Goal: Transaction & Acquisition: Purchase product/service

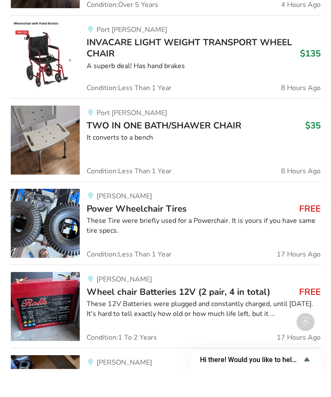
scroll to position [805, 0]
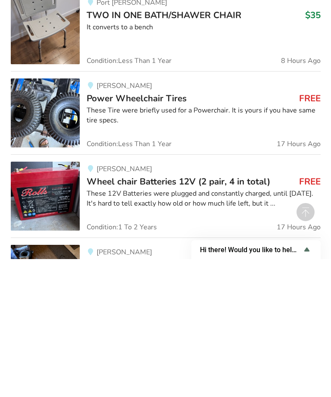
click at [136, 230] on span "Power Wheelchair Tires" at bounding box center [137, 236] width 100 height 12
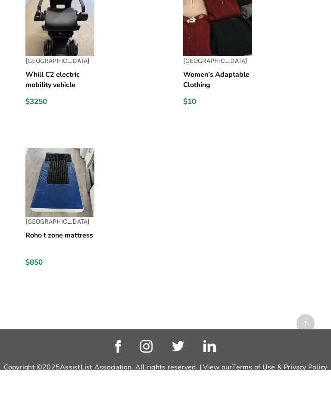
scroll to position [1357, 0]
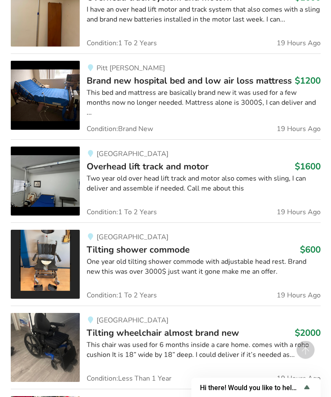
scroll to position [1365, 0]
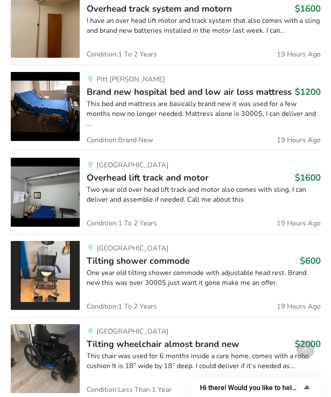
click at [276, 246] on div "Maple Ridge Tilting shower commode $600 One year old tilting shower commode wit…" at bounding box center [200, 275] width 241 height 69
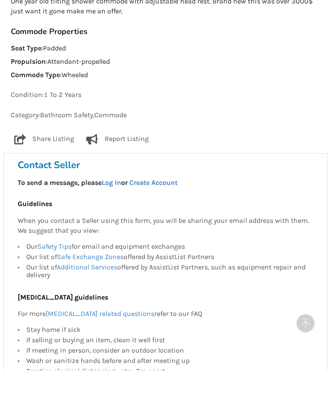
scroll to position [528, 0]
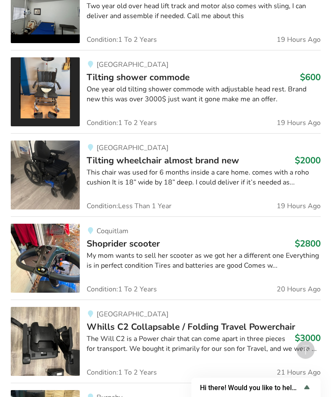
scroll to position [1549, 0]
click at [210, 254] on div "My mom wants to sell her scooter as we got her a different one Everything is in…" at bounding box center [204, 261] width 234 height 20
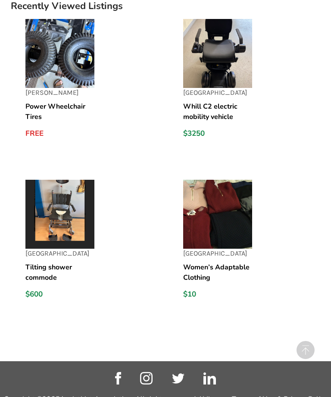
scroll to position [1283, 0]
